Goal: Information Seeking & Learning: Understand process/instructions

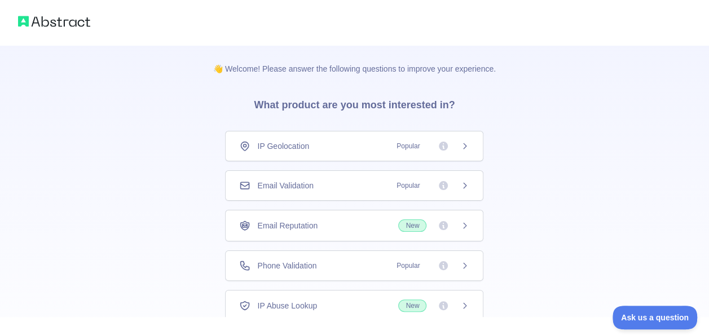
scroll to position [77, 0]
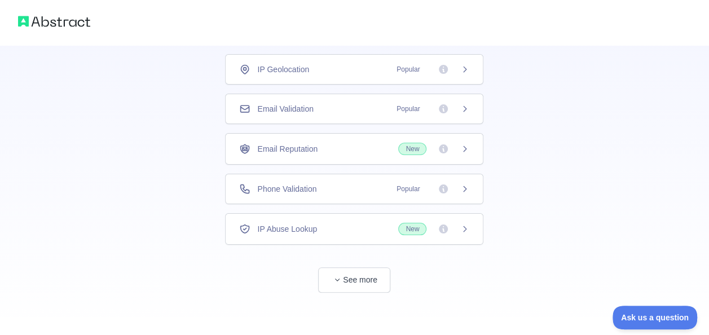
click at [301, 184] on span "Phone Validation" at bounding box center [286, 188] width 59 height 11
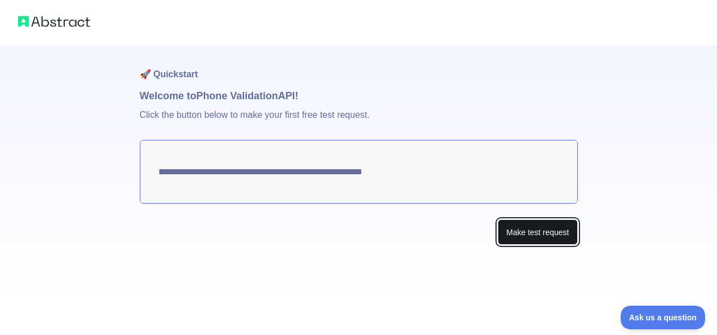
click at [550, 224] on button "Make test request" at bounding box center [538, 231] width 80 height 25
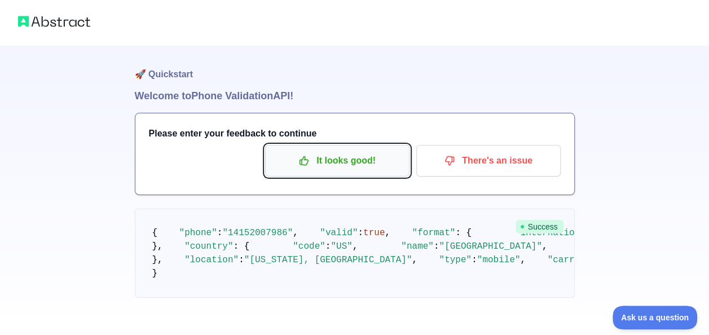
click at [329, 160] on p "It looks good!" at bounding box center [336, 160] width 127 height 19
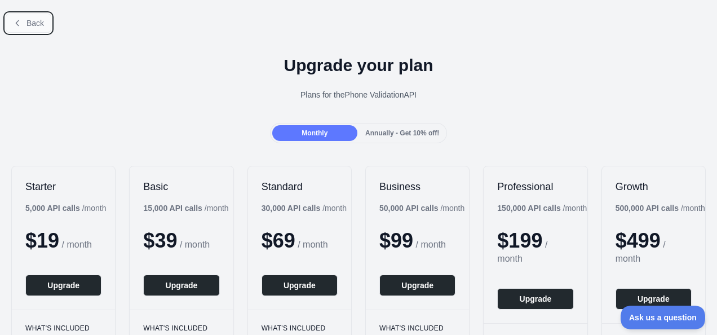
click at [32, 30] on button "Back" at bounding box center [29, 23] width 46 height 19
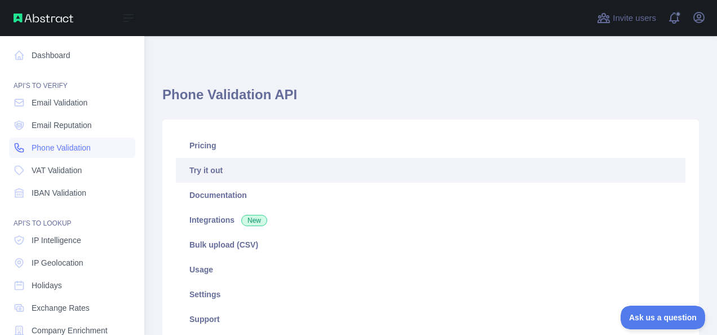
click at [60, 145] on span "Phone Validation" at bounding box center [61, 147] width 59 height 11
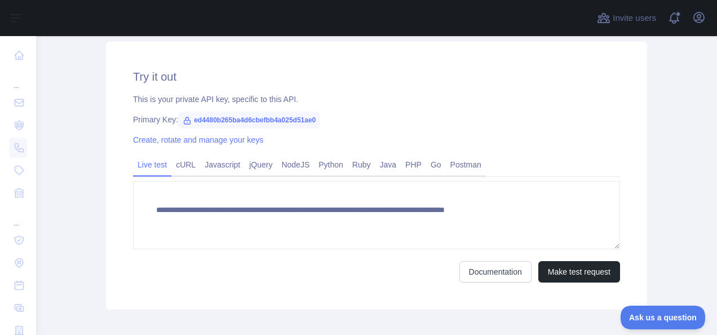
scroll to position [429, 0]
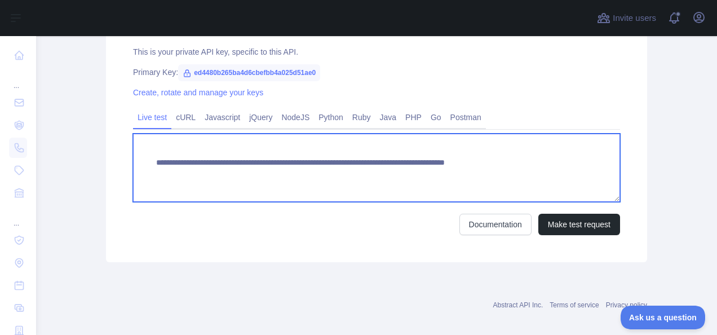
click at [382, 157] on textarea "**********" at bounding box center [376, 168] width 487 height 68
paste textarea
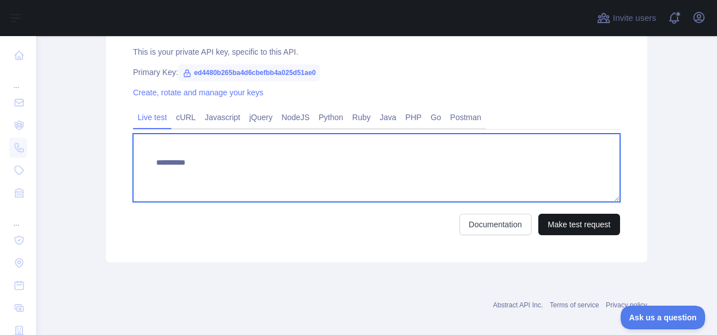
type textarea "**********"
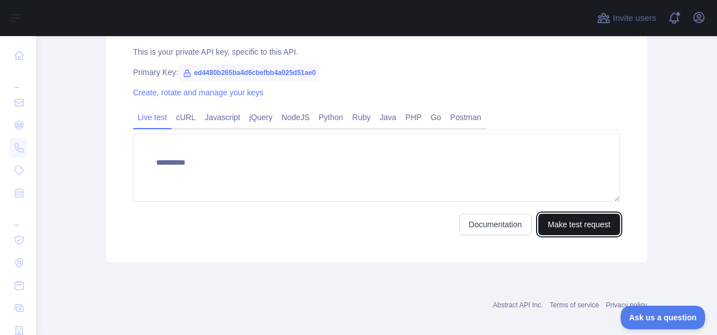
click at [588, 230] on button "Make test request" at bounding box center [580, 224] width 82 height 21
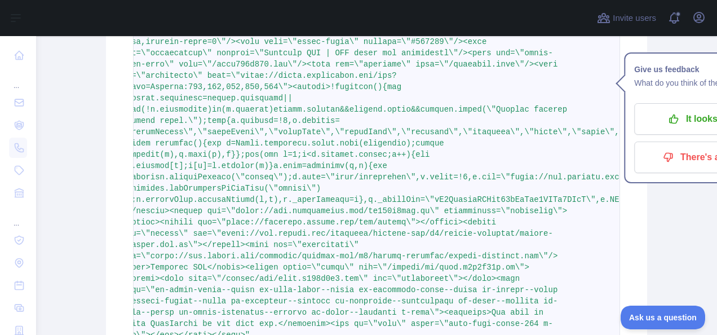
scroll to position [0, 0]
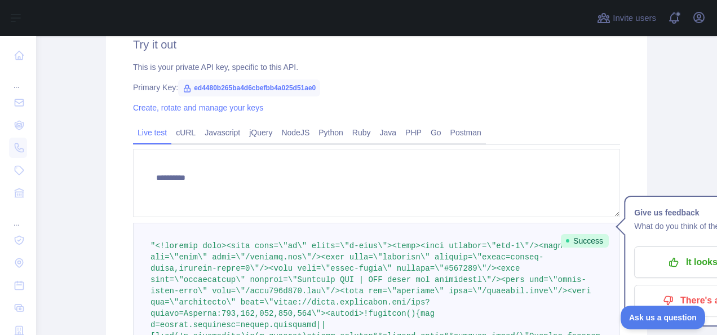
scroll to position [412, 0]
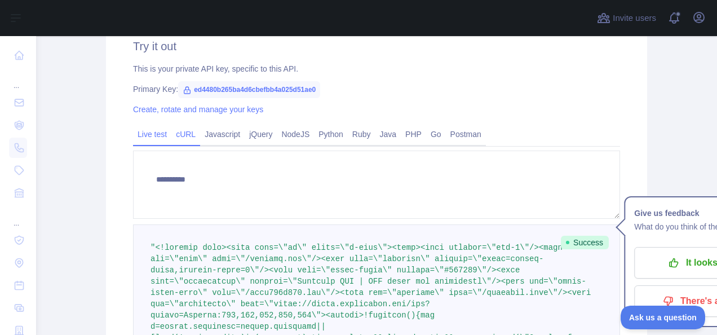
click at [176, 134] on link "cURL" at bounding box center [185, 134] width 29 height 18
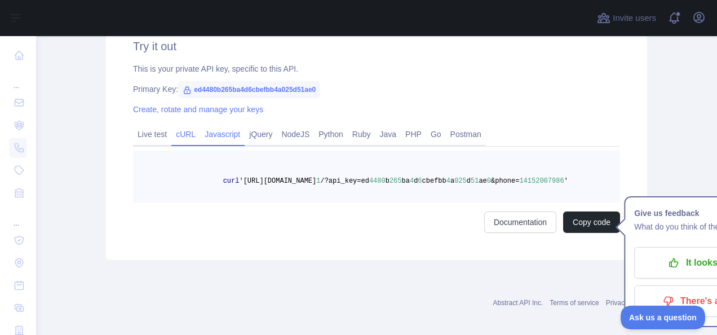
click at [219, 136] on link "Javascript" at bounding box center [222, 134] width 45 height 18
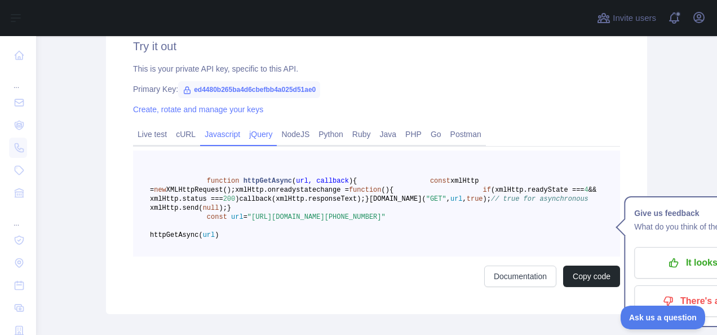
click at [248, 136] on link "jQuery" at bounding box center [261, 134] width 32 height 18
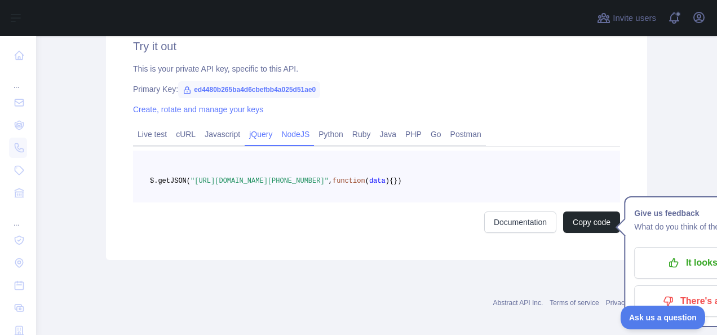
click at [290, 138] on link "NodeJS" at bounding box center [295, 134] width 37 height 18
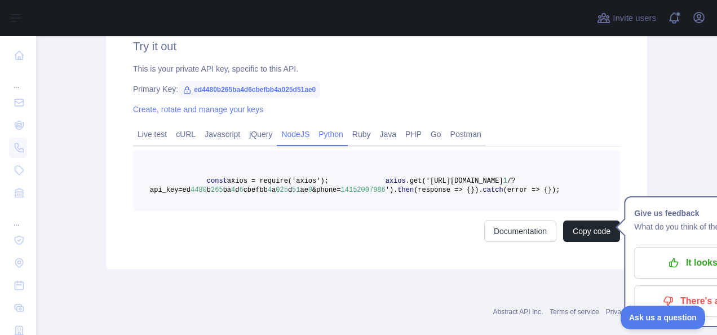
click at [325, 138] on link "Python" at bounding box center [331, 134] width 34 height 18
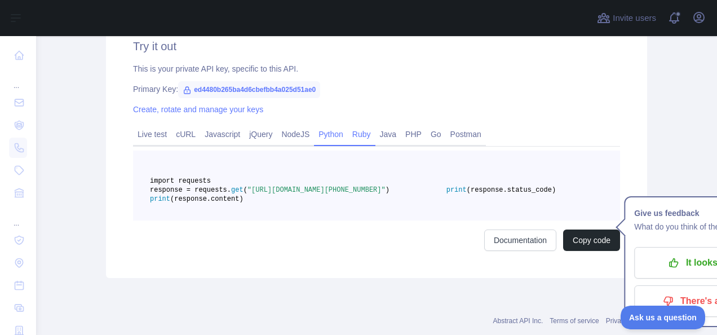
click at [358, 138] on link "Ruby" at bounding box center [362, 134] width 28 height 18
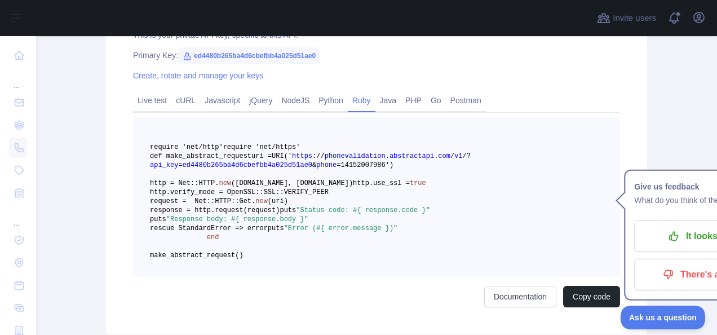
scroll to position [440, 0]
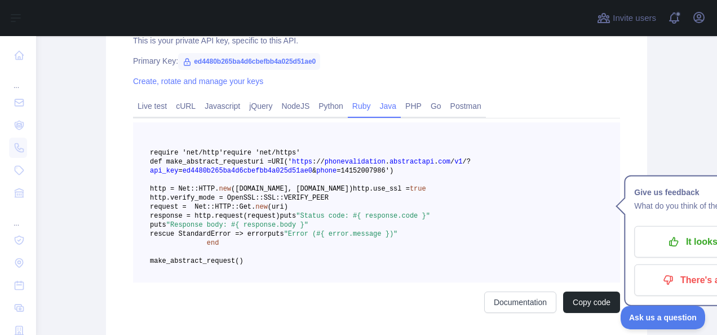
click at [382, 106] on link "Java" at bounding box center [389, 106] width 26 height 18
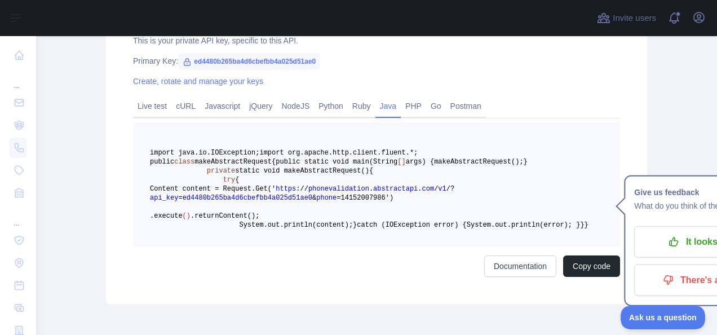
click at [296, 193] on span "https" at bounding box center [286, 189] width 20 height 8
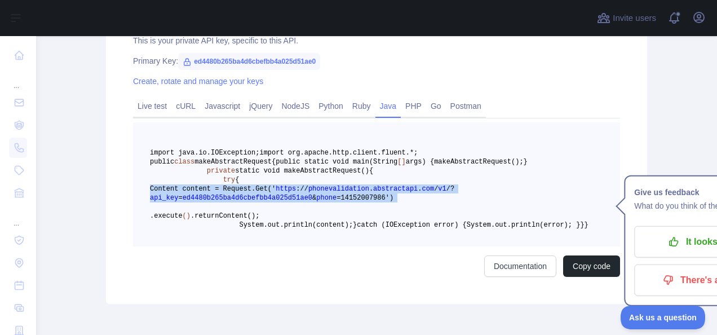
click at [296, 193] on span "https" at bounding box center [286, 189] width 20 height 8
click at [404, 111] on link "PHP" at bounding box center [413, 106] width 25 height 18
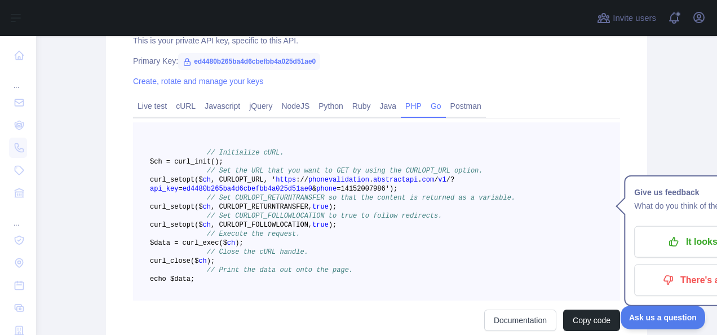
click at [426, 106] on link "Go" at bounding box center [436, 106] width 20 height 18
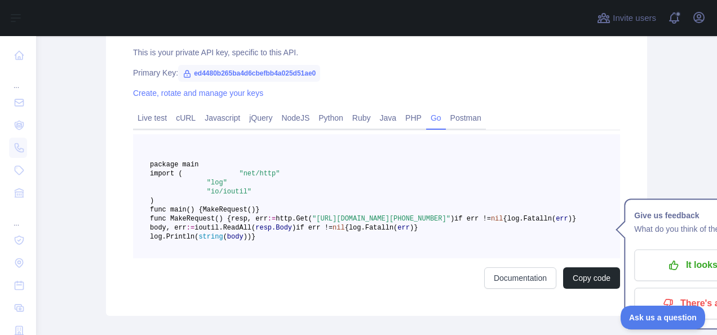
scroll to position [426, 0]
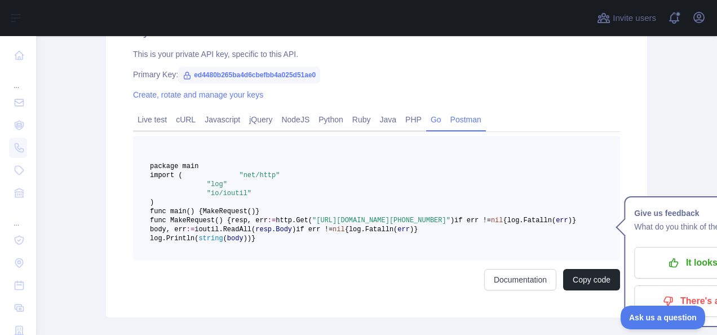
click at [460, 112] on link "Postman" at bounding box center [466, 120] width 40 height 18
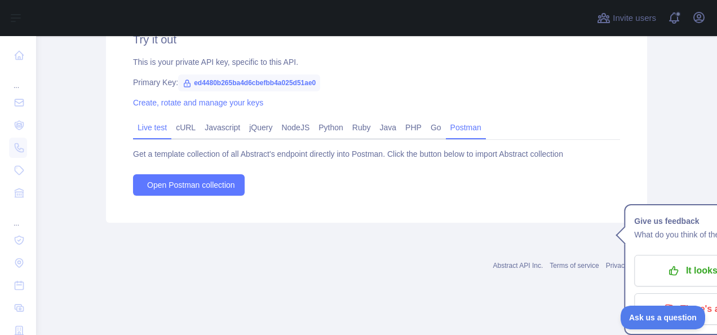
click at [155, 121] on link "Live test" at bounding box center [152, 127] width 38 height 18
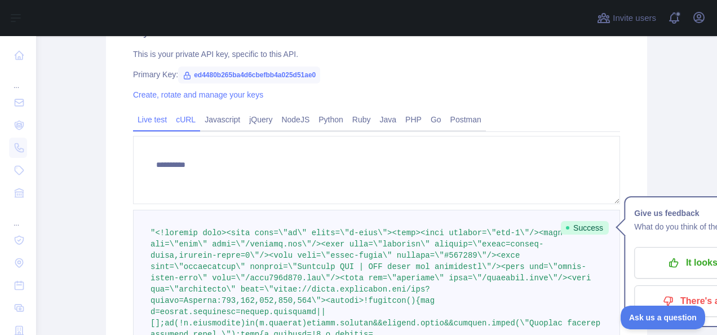
click at [190, 114] on link "cURL" at bounding box center [185, 120] width 29 height 18
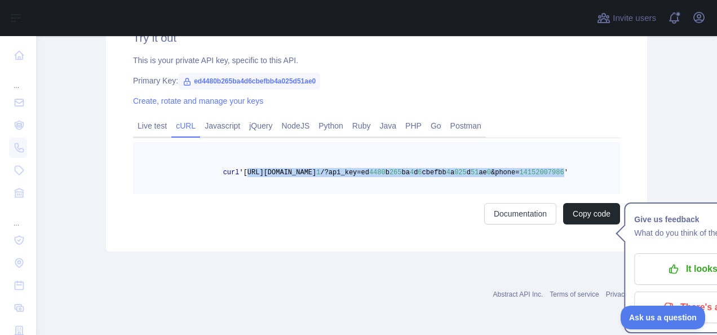
drag, startPoint x: 235, startPoint y: 166, endPoint x: 363, endPoint y: 180, distance: 128.8
click at [363, 180] on pre "curl '[URL][DOMAIN_NAME] 1 /?api_key=ed 4480 b 265 ba 4 d 6 cbefbb 4 a 025 d 51…" at bounding box center [376, 168] width 487 height 52
copy span "[URL][DOMAIN_NAME] 1 /?api_key=ed 4480 b 265 ba 4 d 6 cbefbb 4 a 025 d 51 ae 0 …"
click at [214, 123] on link "Javascript" at bounding box center [222, 126] width 45 height 18
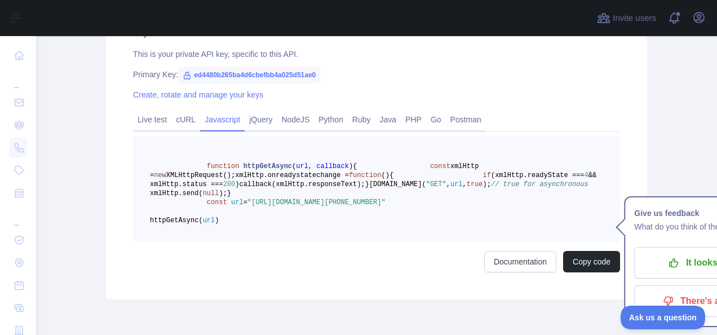
drag, startPoint x: 245, startPoint y: 256, endPoint x: 362, endPoint y: 267, distance: 117.8
click at [362, 206] on span ""[URL][DOMAIN_NAME][PHONE_NUMBER]"" at bounding box center [317, 202] width 138 height 8
copy span "[URL][DOMAIN_NAME][PHONE_NUMBER]"
click at [260, 127] on link "jQuery" at bounding box center [261, 120] width 32 height 18
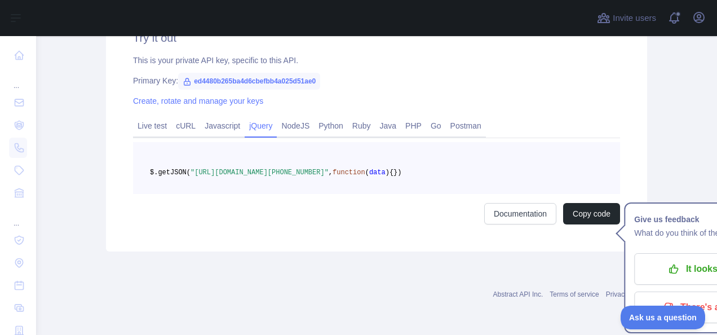
drag, startPoint x: 239, startPoint y: 166, endPoint x: 361, endPoint y: 174, distance: 122.6
click at [329, 174] on span ""[URL][DOMAIN_NAME][PHONE_NUMBER]"" at bounding box center [260, 173] width 138 height 8
copy span "[URL][DOMAIN_NAME][PHONE_NUMBER]"
click at [292, 118] on link "NodeJS" at bounding box center [295, 126] width 37 height 18
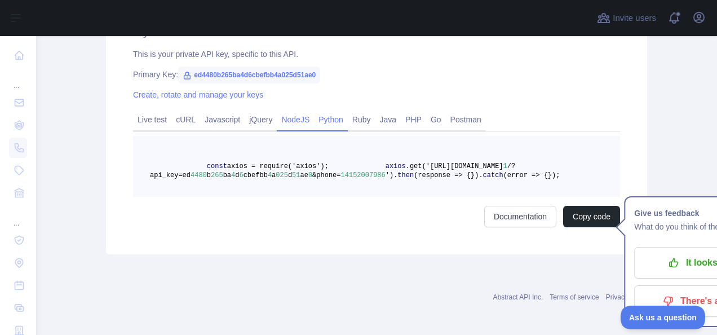
click at [322, 119] on link "Python" at bounding box center [331, 120] width 34 height 18
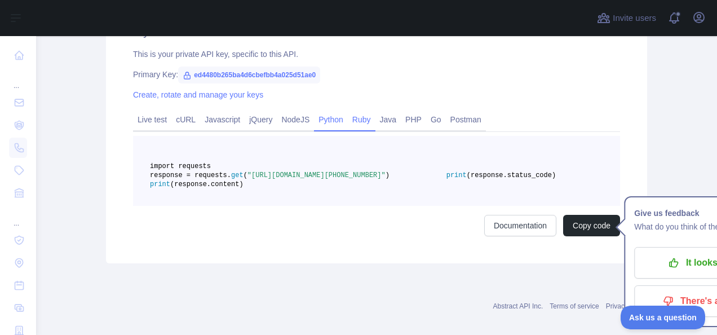
click at [355, 121] on link "Ruby" at bounding box center [362, 120] width 28 height 18
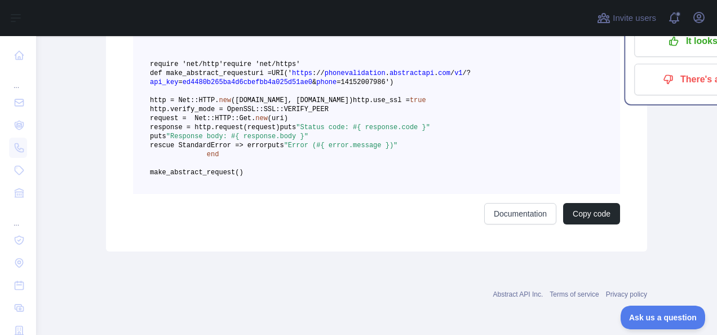
scroll to position [579, 0]
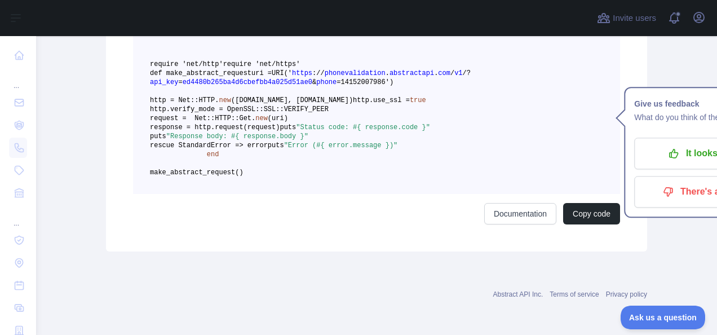
click at [414, 221] on div "require 'net/http' require 'net/https' def make_abstract_request uri = URI(' ht…" at bounding box center [376, 129] width 487 height 191
